Goal: Task Accomplishment & Management: Manage account settings

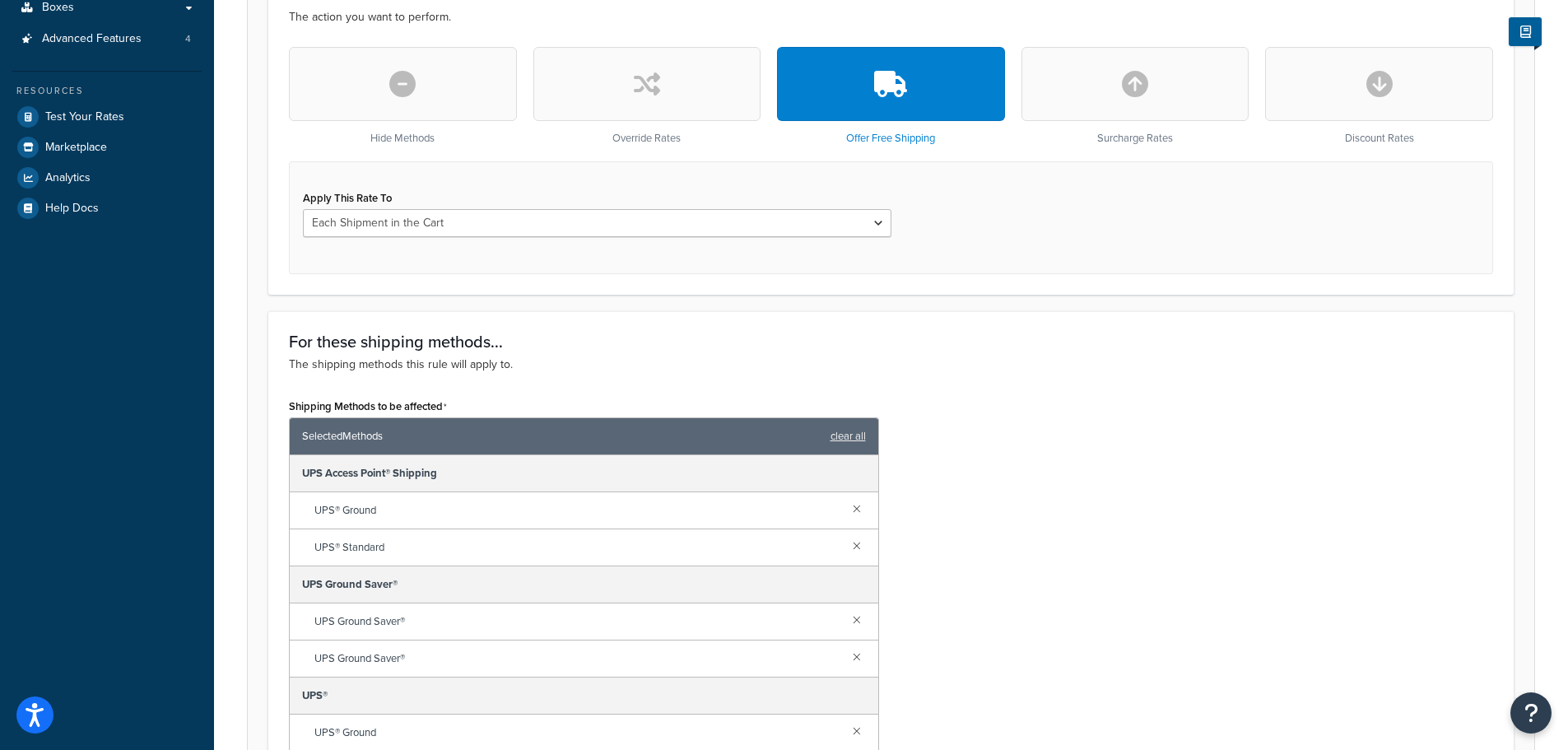
scroll to position [148, 0]
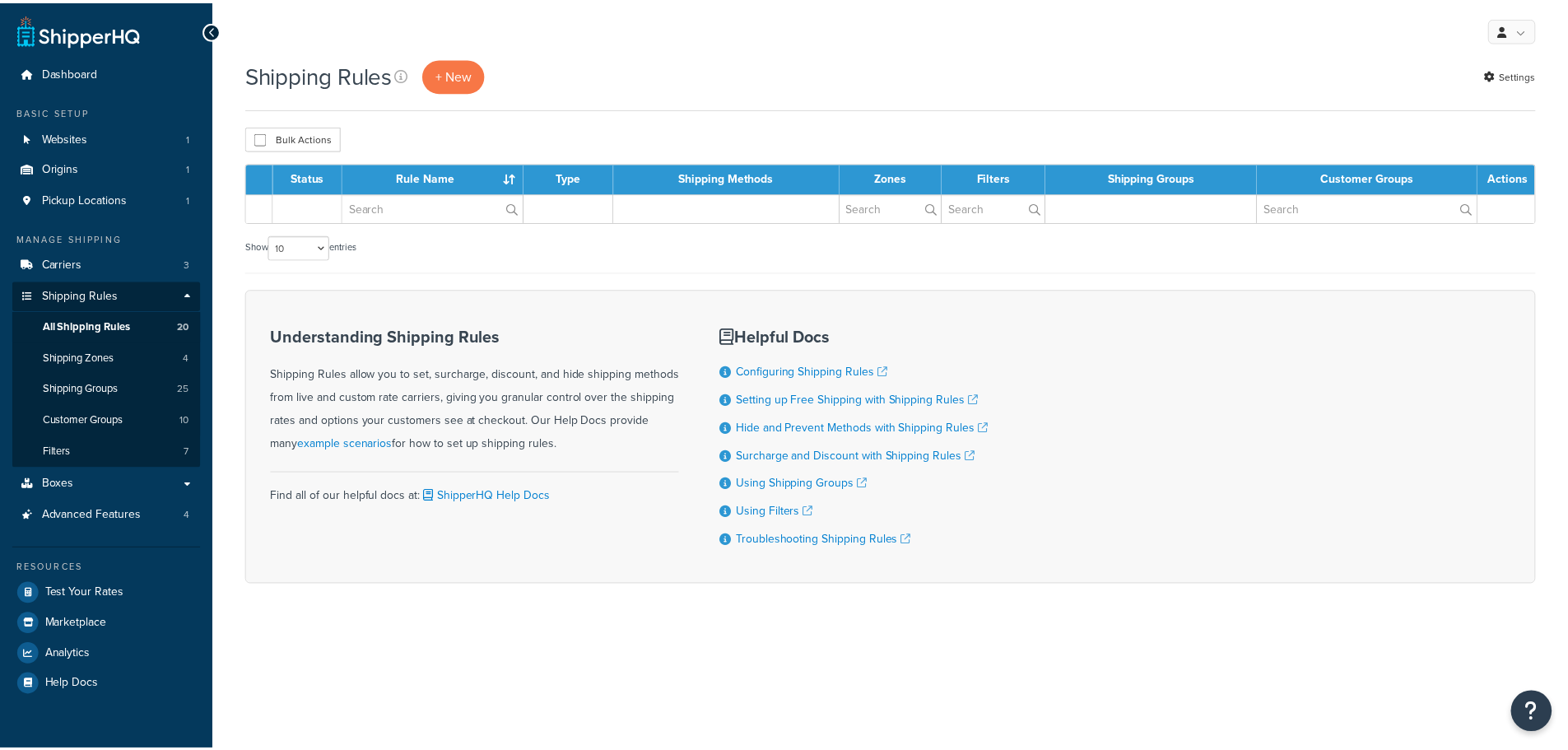
scroll to position [577, 0]
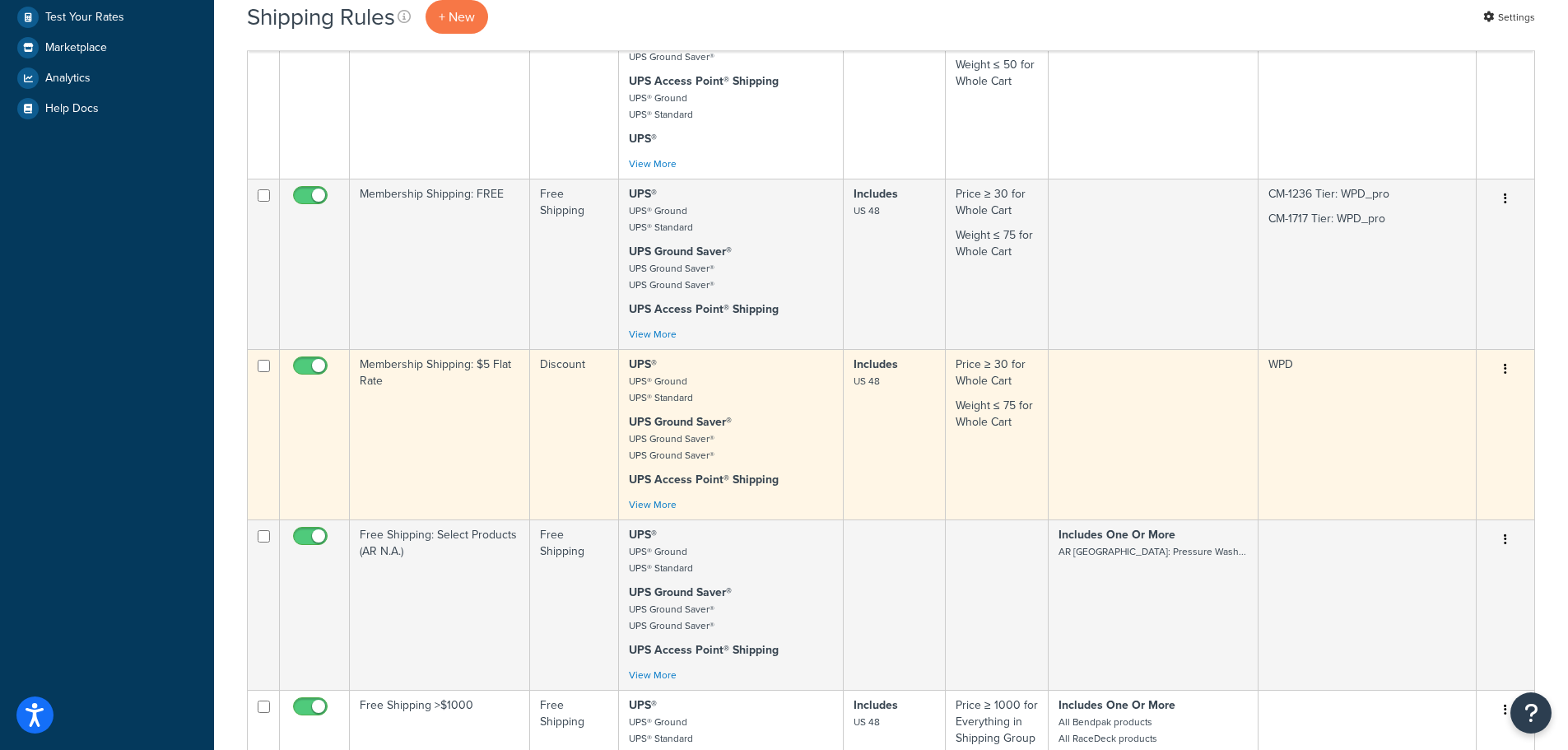
click at [1289, 398] on td "WPD" at bounding box center [1368, 434] width 218 height 170
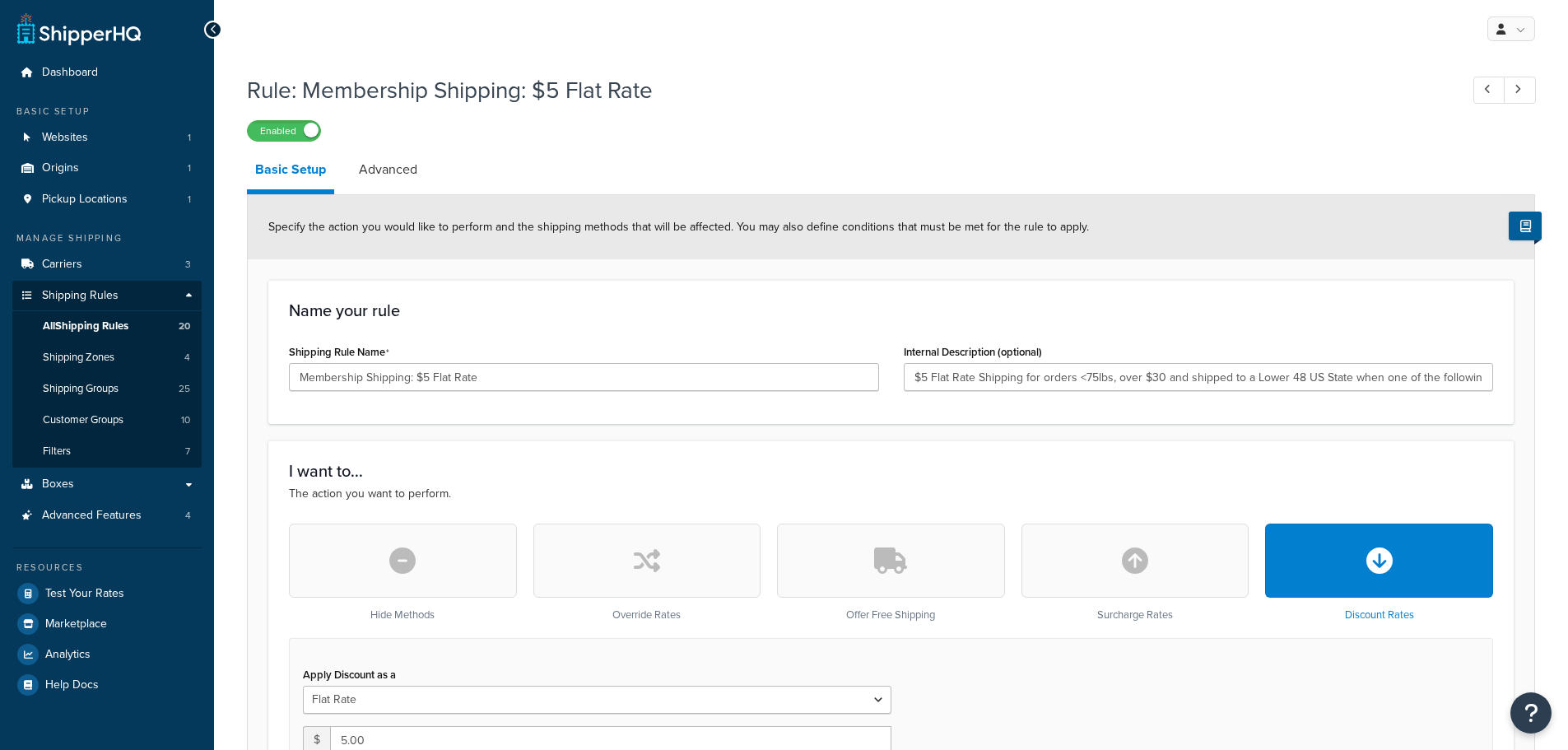
scroll to position [1569, 0]
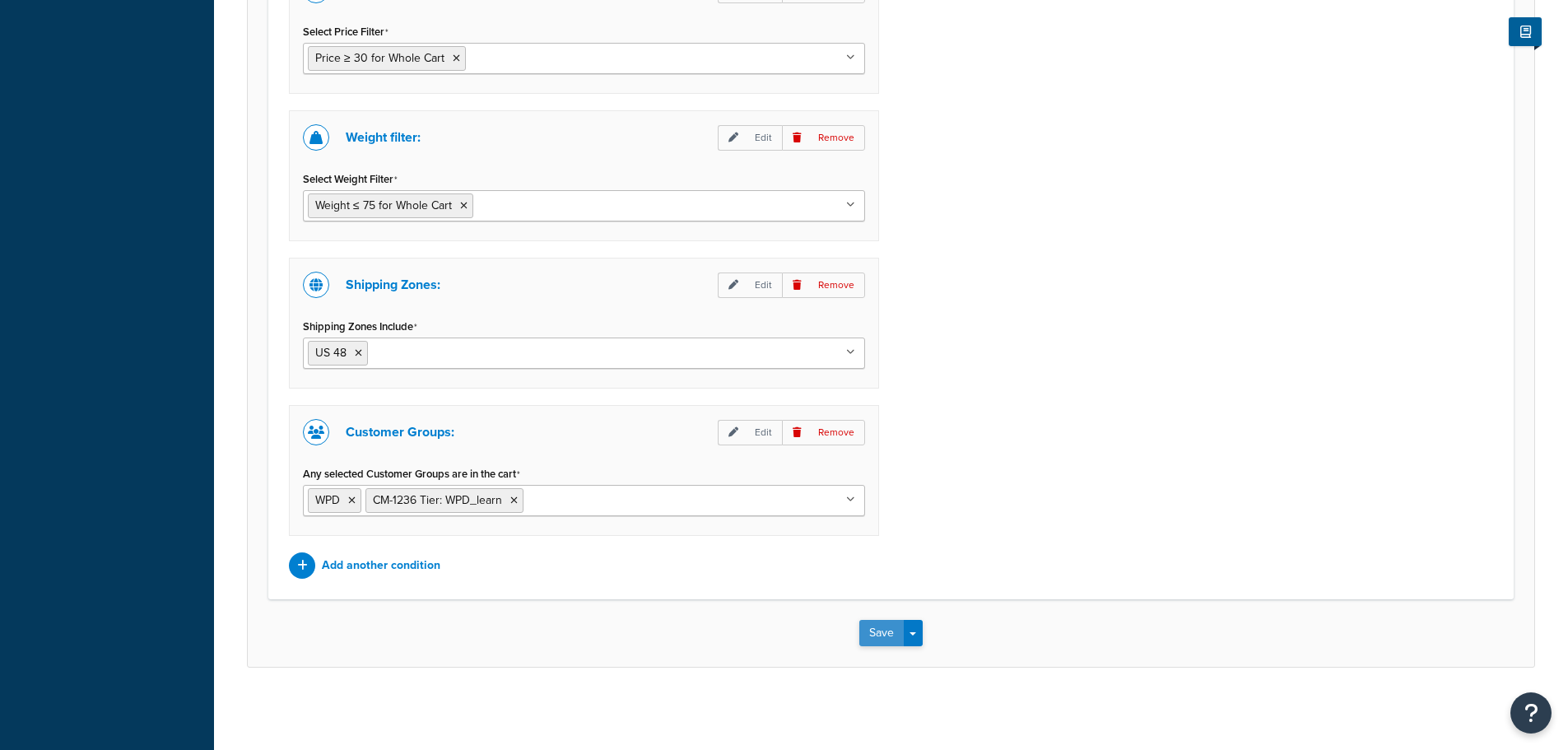
click at [876, 624] on button "Save" at bounding box center [881, 633] width 44 height 26
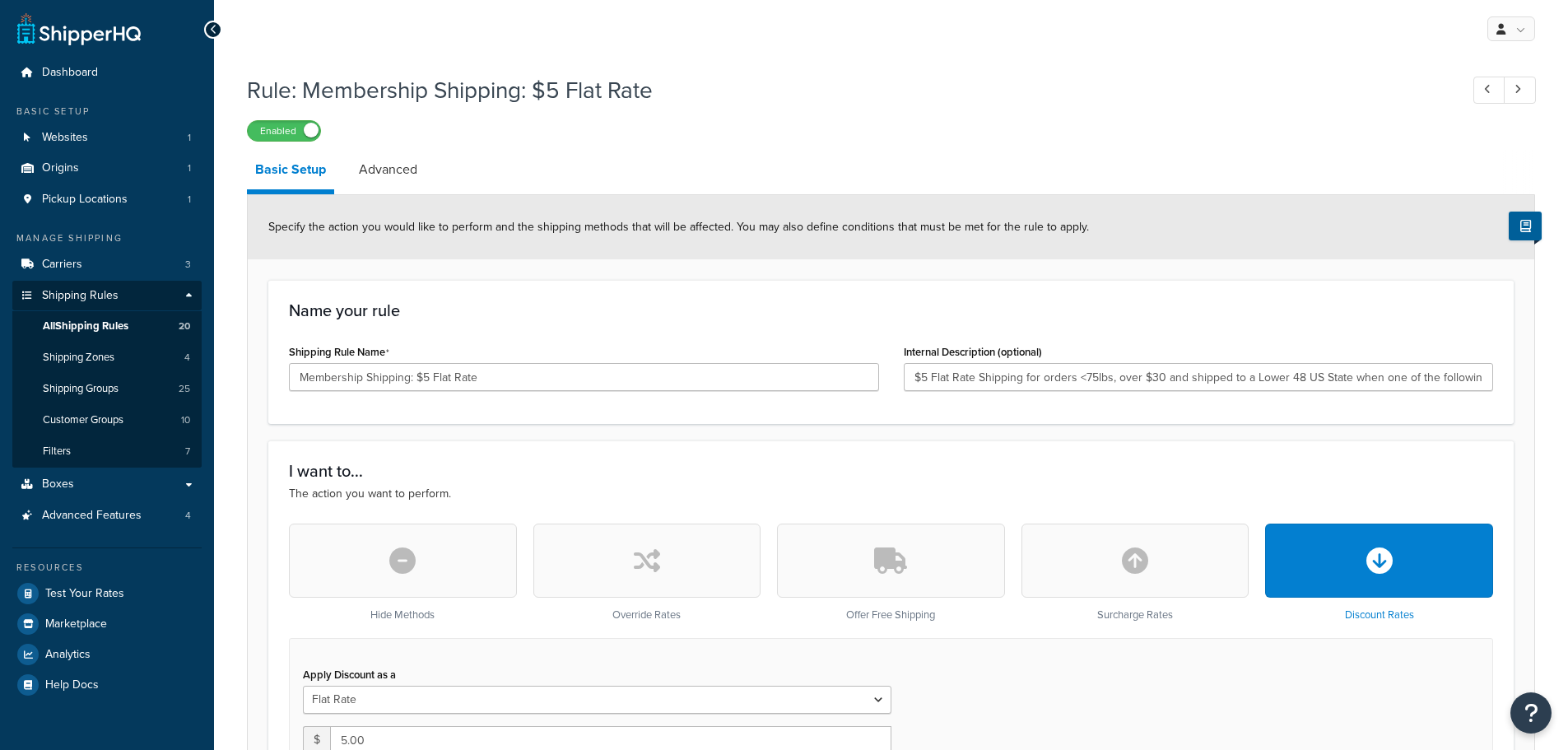
type input "$5 Flat Rate Shipping for orders <75lbs, over $30 and shipped to a Lower 48 US …"
